Goal: Information Seeking & Learning: Find specific fact

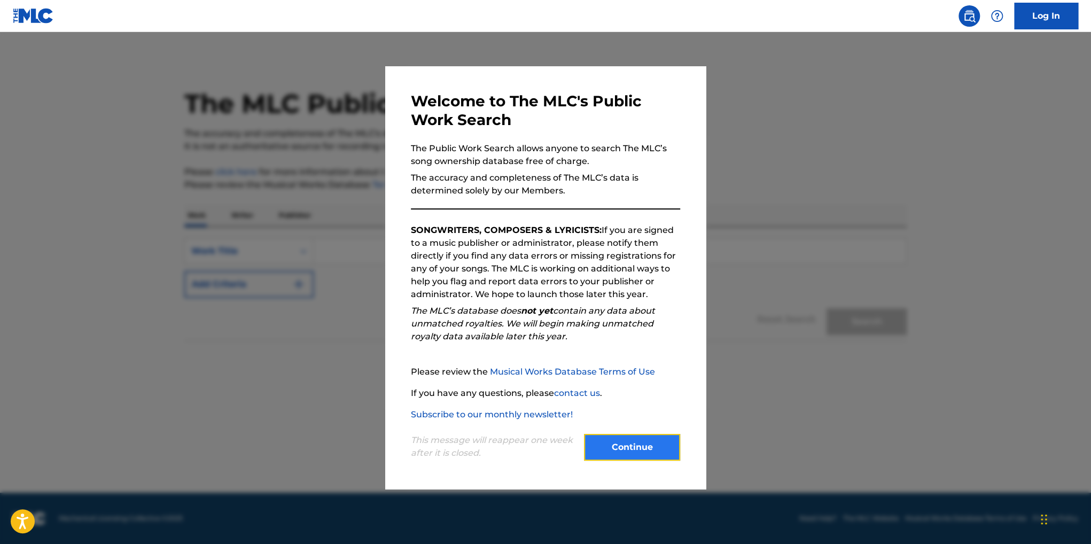
click at [661, 452] on button "Continue" at bounding box center [632, 447] width 96 height 27
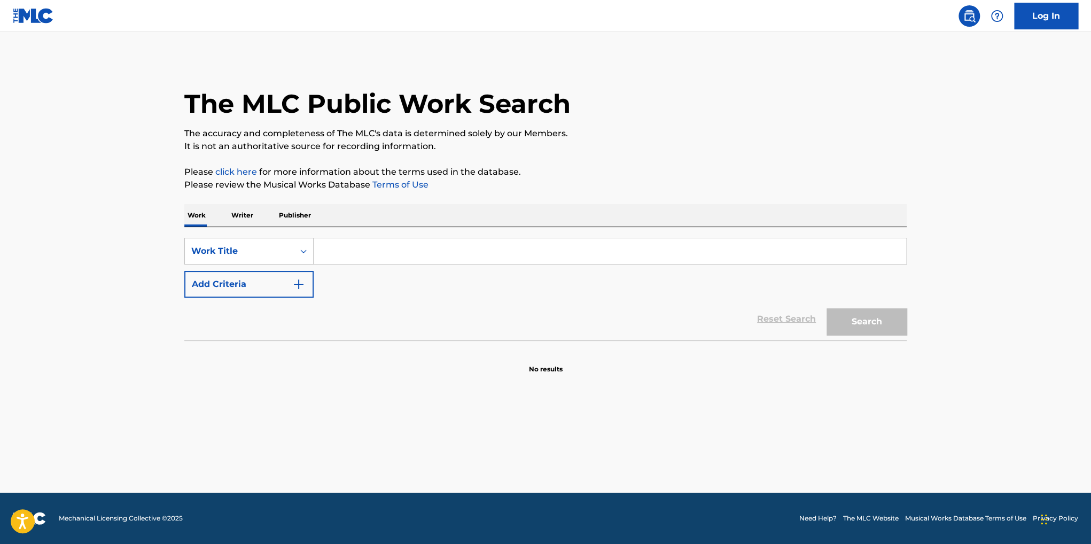
click at [242, 221] on p "Writer" at bounding box center [242, 215] width 28 height 22
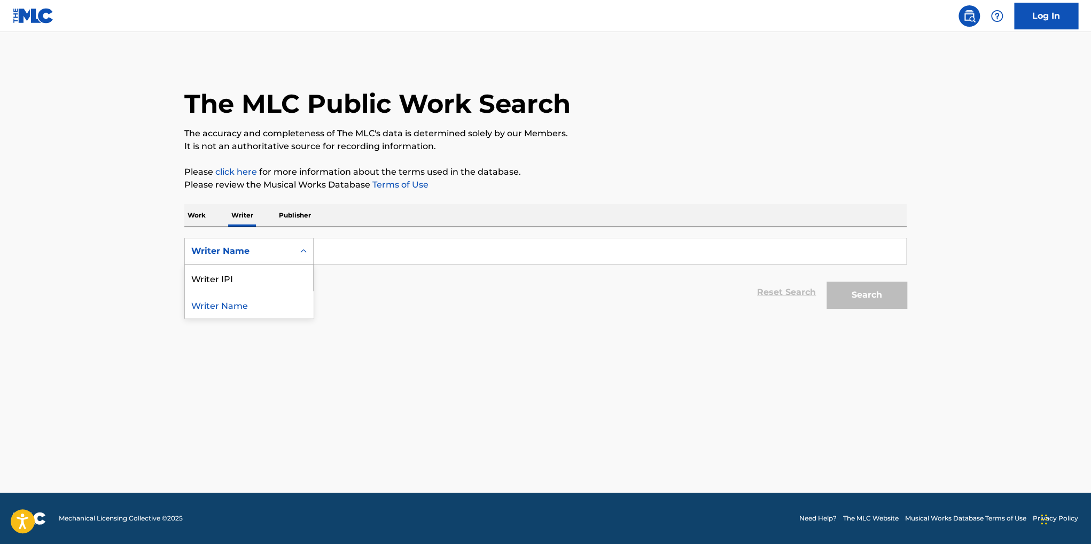
click at [253, 249] on div "Writer Name" at bounding box center [239, 251] width 96 height 13
click at [248, 285] on div "Writer IPI" at bounding box center [249, 278] width 128 height 27
click at [384, 253] on input "Search Form" at bounding box center [610, 251] width 593 height 26
paste input "00637157731"
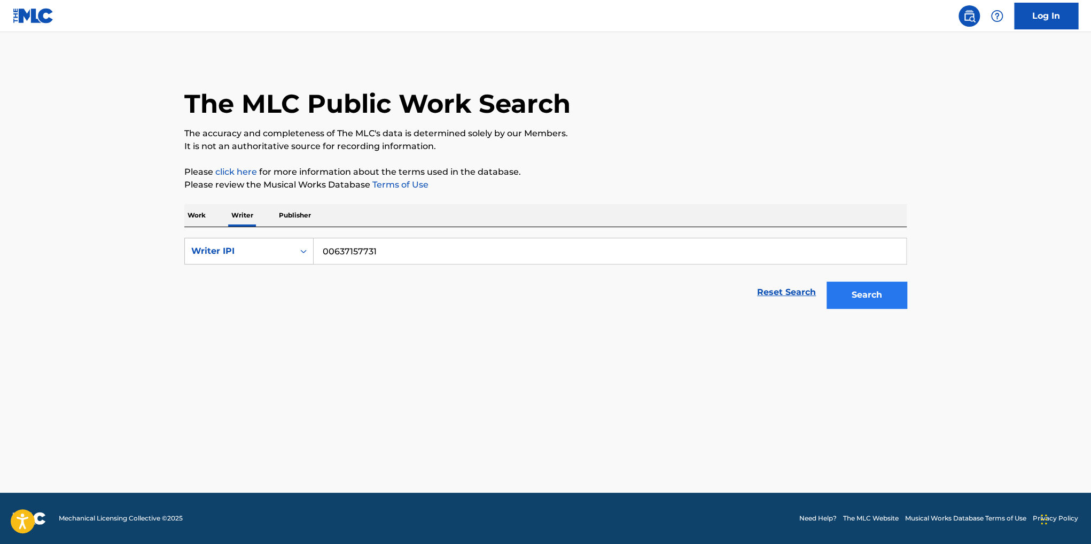
type input "00637157731"
click at [852, 295] on button "Search" at bounding box center [867, 295] width 80 height 27
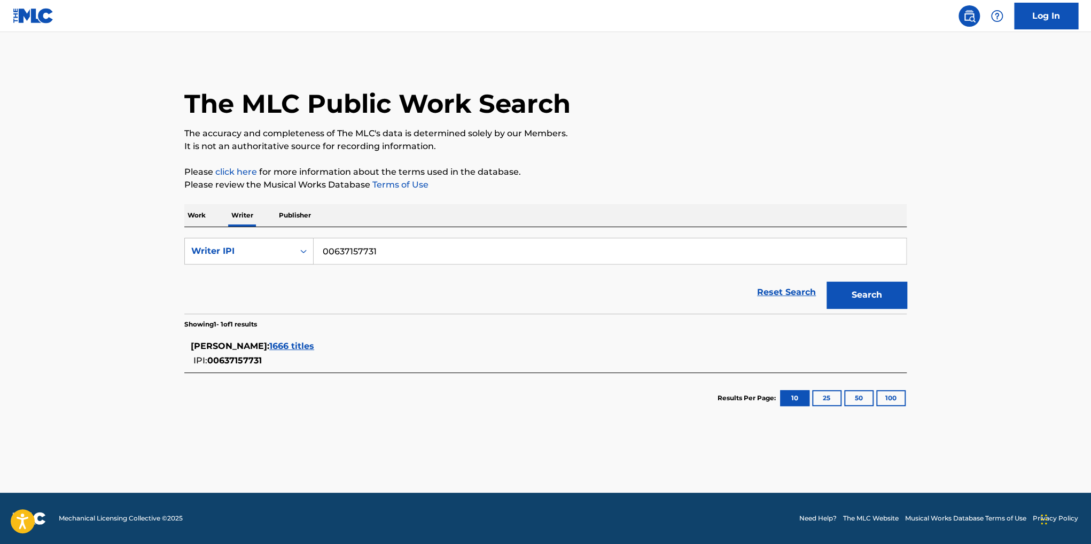
click at [289, 343] on span "1666 titles" at bounding box center [291, 346] width 45 height 10
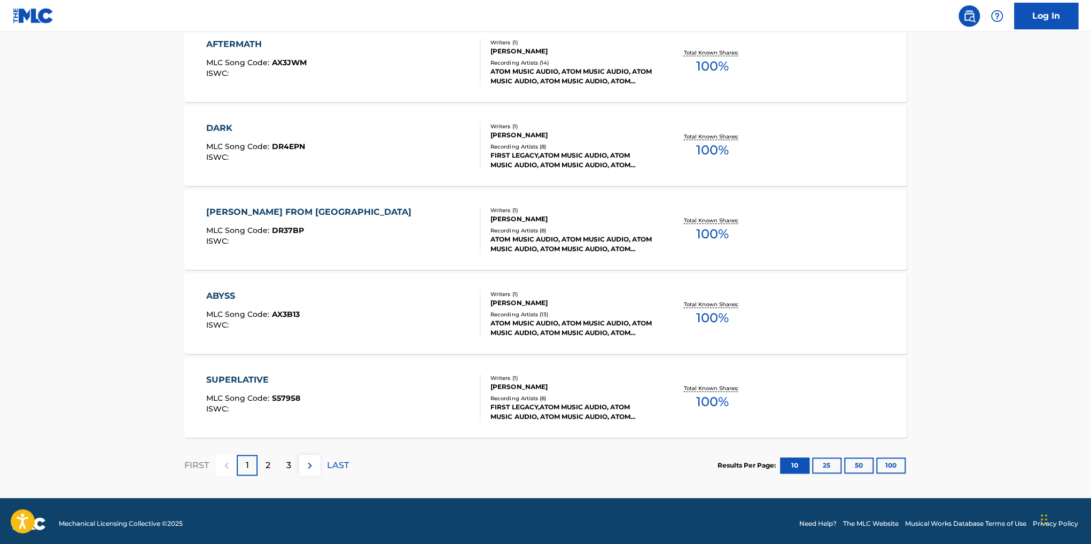
scroll to position [764, 0]
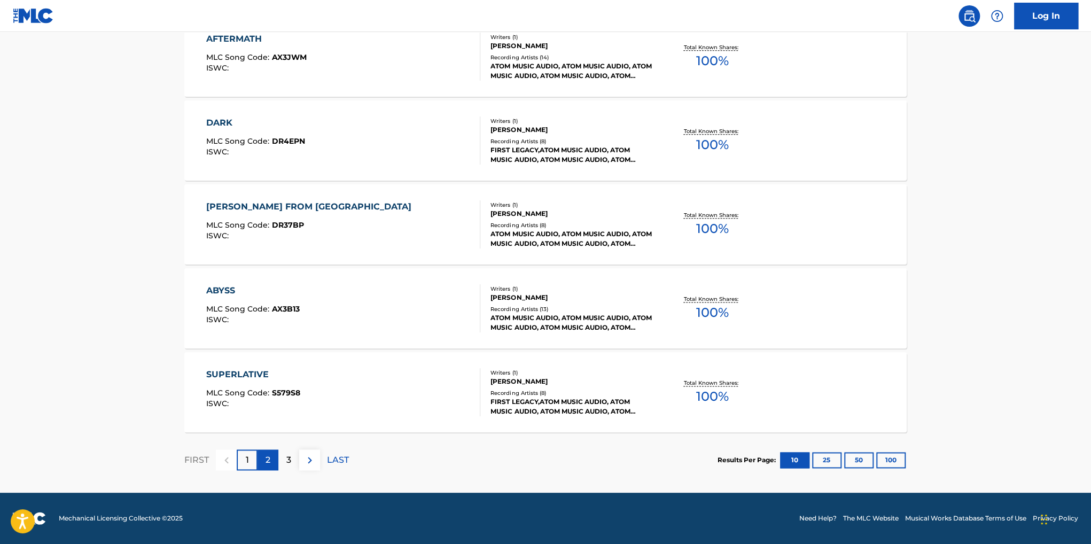
click at [266, 462] on p "2" at bounding box center [268, 460] width 5 height 13
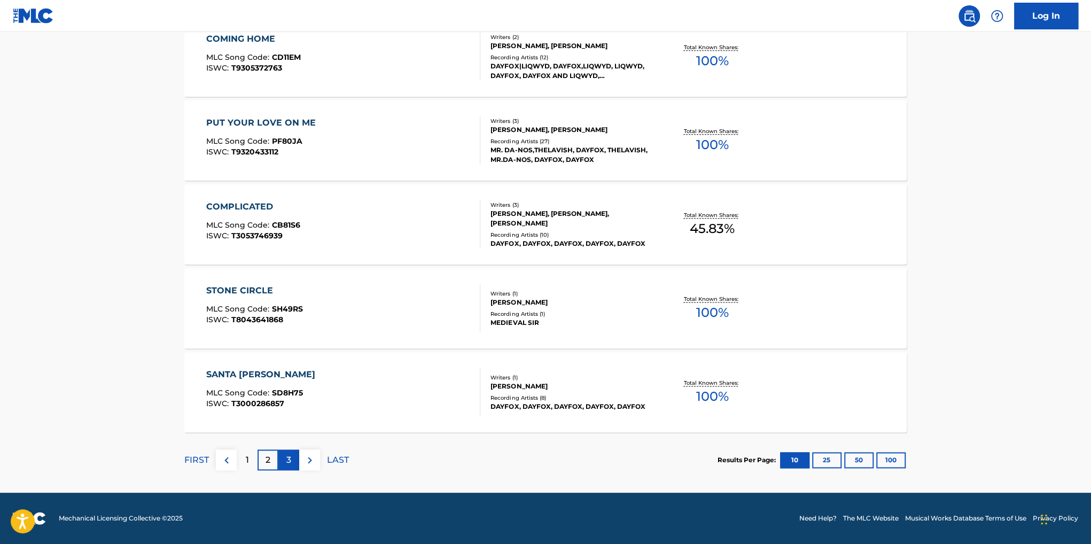
click at [280, 460] on div "3" at bounding box center [288, 459] width 21 height 21
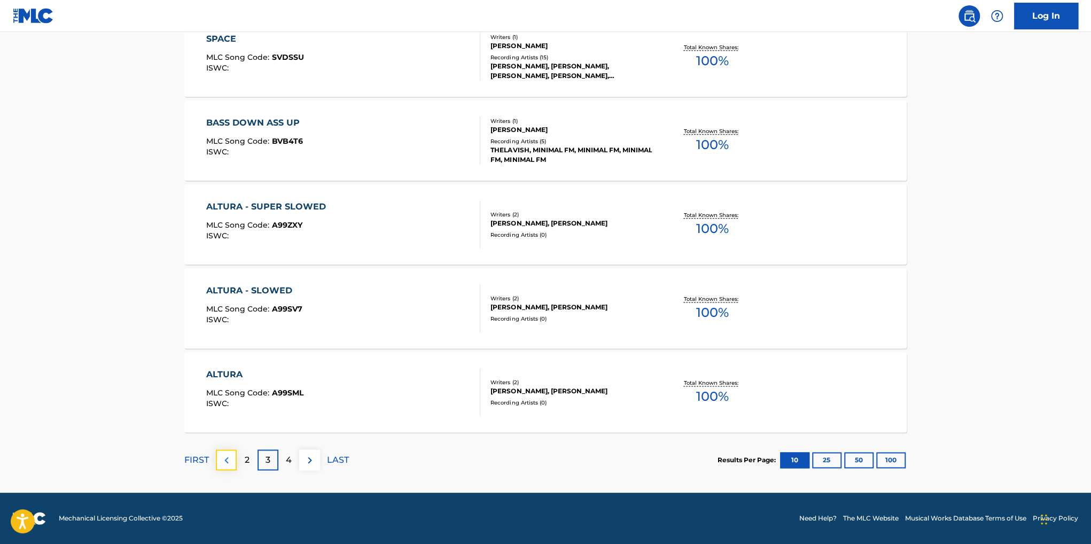
click at [232, 462] on img at bounding box center [226, 460] width 13 height 13
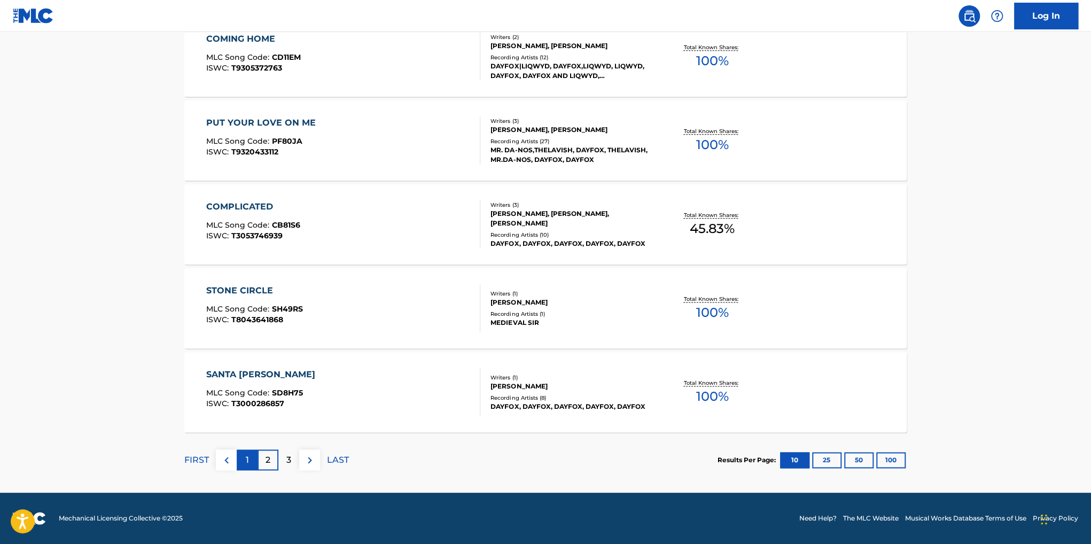
click at [239, 457] on div "1" at bounding box center [247, 459] width 21 height 21
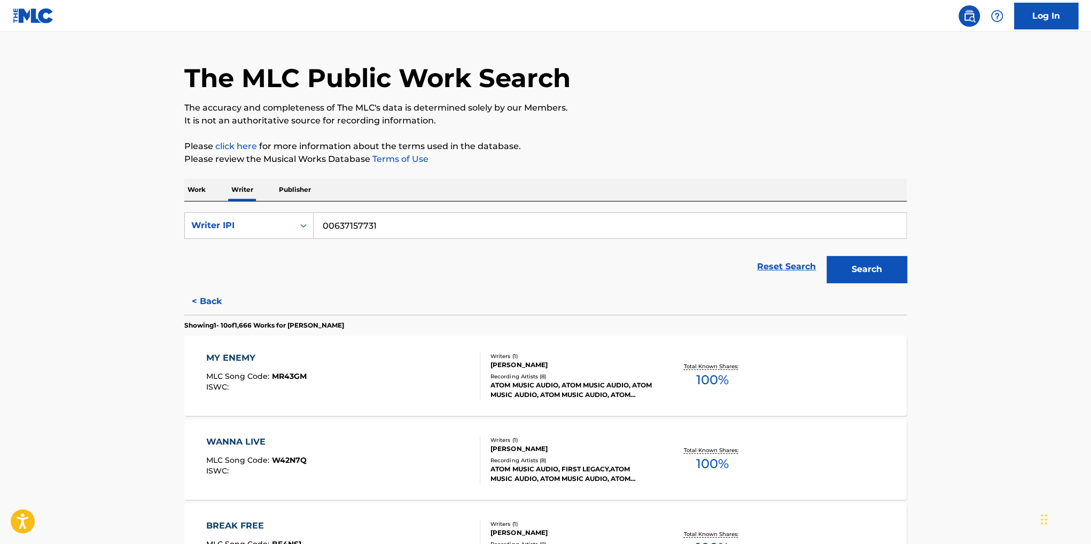
scroll to position [0, 0]
